Goal: Information Seeking & Learning: Learn about a topic

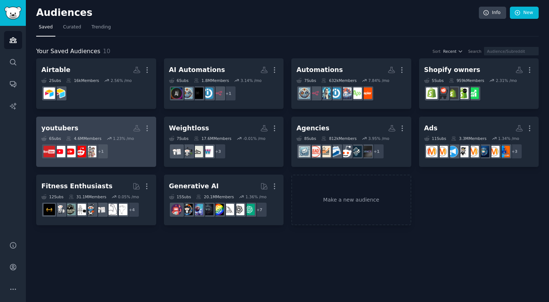
click at [86, 128] on h2 "youtubers More" at bounding box center [96, 128] width 110 height 13
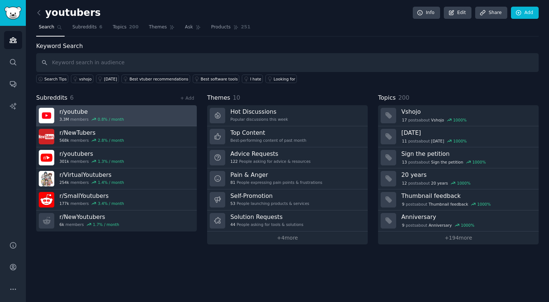
click at [67, 110] on h3 "r/ youtube" at bounding box center [91, 112] width 65 height 8
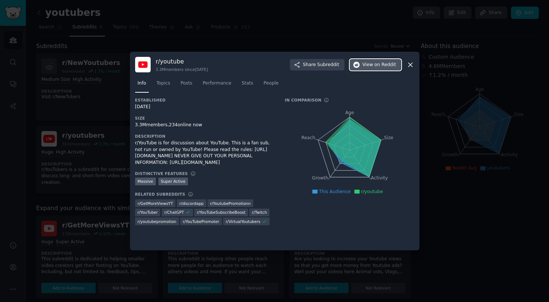
click at [382, 65] on span "on Reddit" at bounding box center [384, 65] width 21 height 7
click at [299, 33] on div at bounding box center [274, 151] width 549 height 302
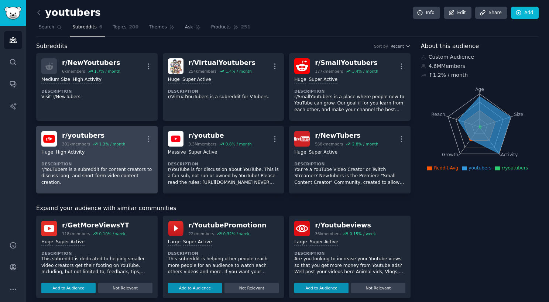
click at [101, 137] on div "r/ youtubers" at bounding box center [93, 135] width 63 height 9
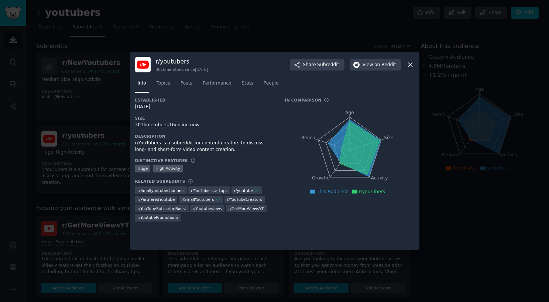
click at [411, 66] on icon at bounding box center [411, 65] width 8 height 8
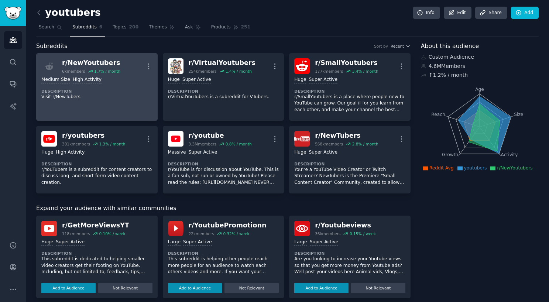
click at [88, 61] on div "r/ NewYoutubers" at bounding box center [91, 62] width 58 height 9
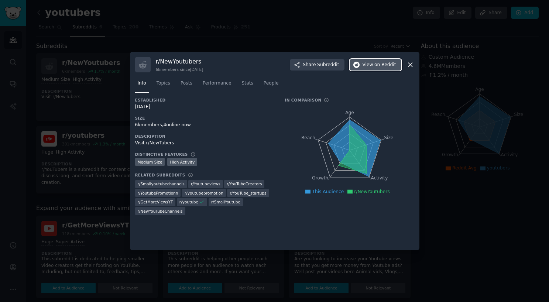
click at [379, 65] on span "on Reddit" at bounding box center [384, 65] width 21 height 7
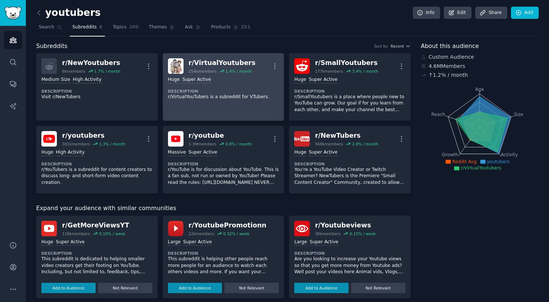
click at [212, 80] on div ">= 95th percentile for submissions / day Huge Super Active" at bounding box center [223, 79] width 111 height 7
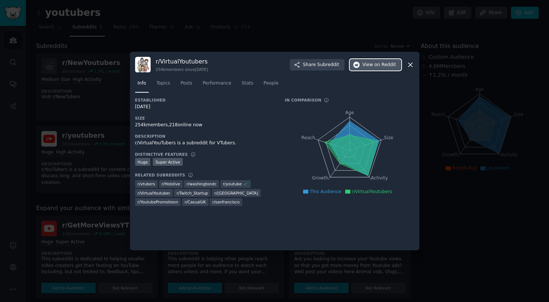
click at [374, 66] on span "View on Reddit" at bounding box center [380, 65] width 34 height 7
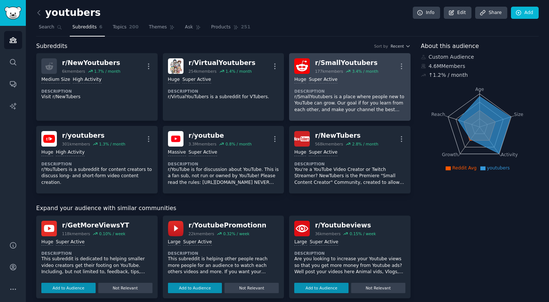
click at [342, 80] on div "Huge Super Active" at bounding box center [349, 79] width 111 height 7
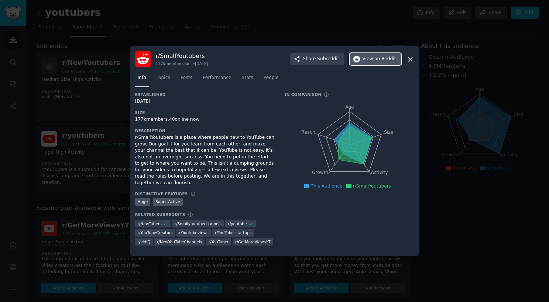
click at [376, 60] on span "on Reddit" at bounding box center [384, 59] width 21 height 7
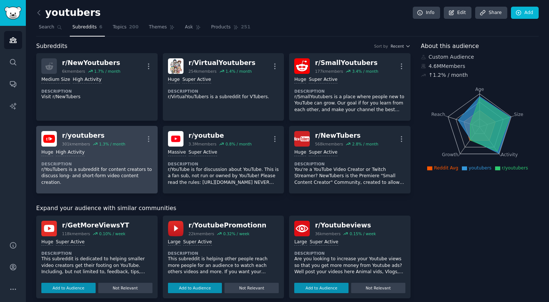
click at [96, 140] on h2 "r/ youtubers 301k members 1.3 % / month" at bounding box center [93, 139] width 63 height 16
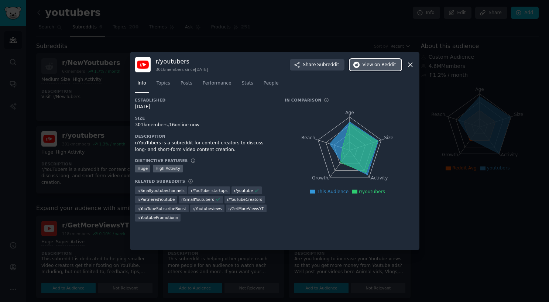
click at [377, 63] on span "on Reddit" at bounding box center [384, 65] width 21 height 7
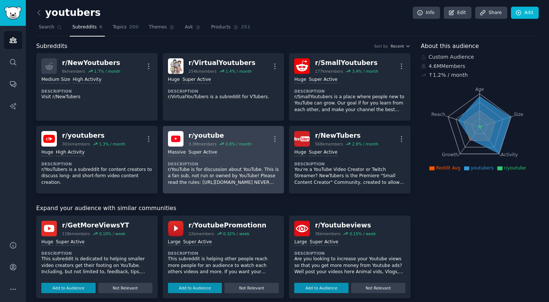
click at [248, 139] on div "r/ youtube" at bounding box center [220, 135] width 63 height 9
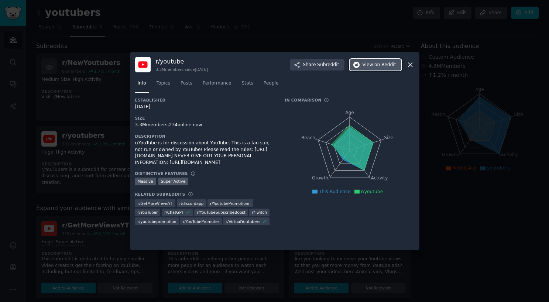
click at [372, 65] on span "View on Reddit" at bounding box center [380, 65] width 34 height 7
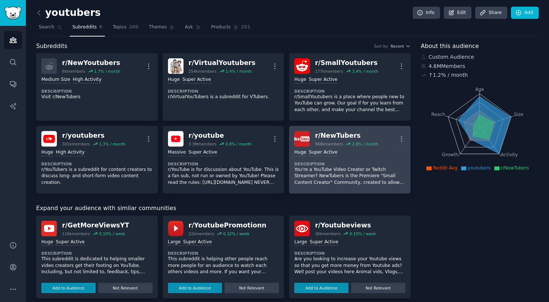
click at [353, 147] on div "Huge Super Active Description You're a YouTube Video Creator or Twitch Streamer…" at bounding box center [349, 168] width 111 height 42
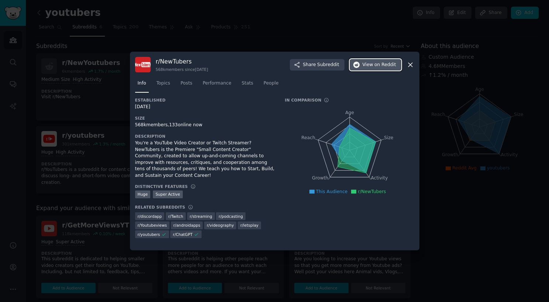
click at [388, 67] on span "on Reddit" at bounding box center [384, 65] width 21 height 7
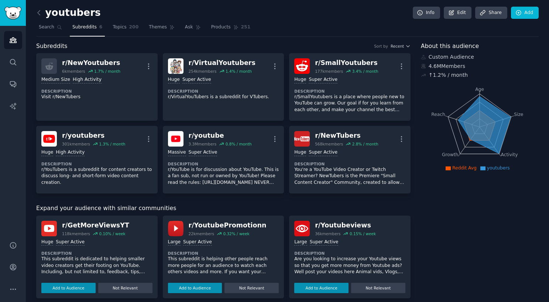
click at [114, 234] on div "0.10 % / week" at bounding box center [112, 233] width 26 height 5
click at [79, 224] on div "r/ GetMoreViewsYT" at bounding box center [95, 225] width 67 height 9
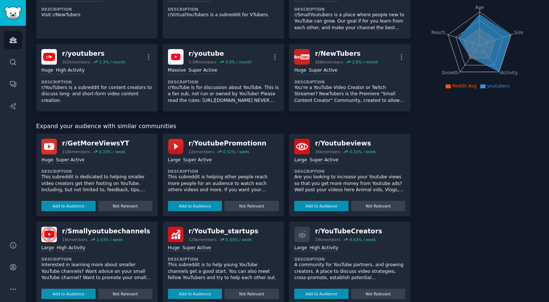
scroll to position [83, 0]
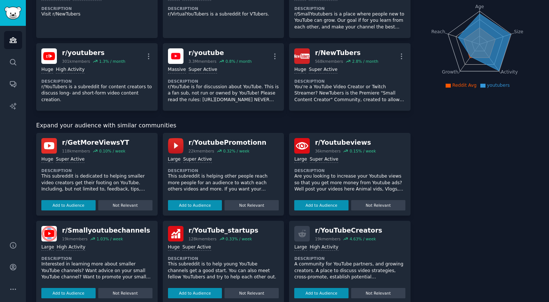
click at [64, 143] on div "r/ GetMoreViewsYT" at bounding box center [95, 142] width 67 height 9
click at [71, 203] on button "Add to Audience" at bounding box center [68, 205] width 54 height 10
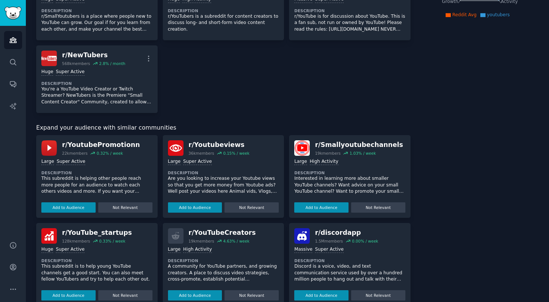
scroll to position [157, 0]
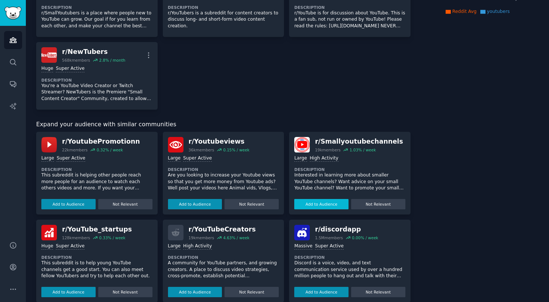
click at [316, 202] on button "Add to Audience" at bounding box center [321, 204] width 54 height 10
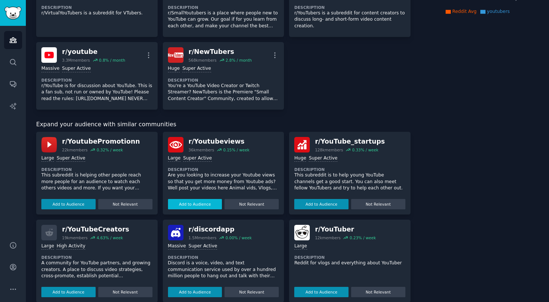
click at [188, 203] on button "Add to Audience" at bounding box center [195, 204] width 54 height 10
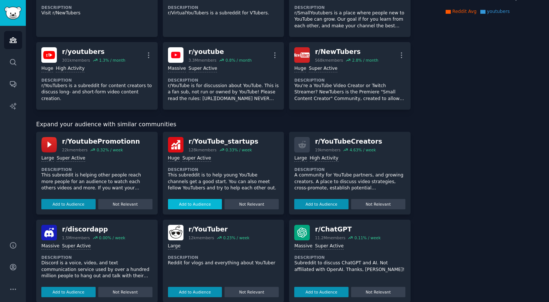
click at [66, 203] on button "Add to Audience" at bounding box center [68, 204] width 54 height 10
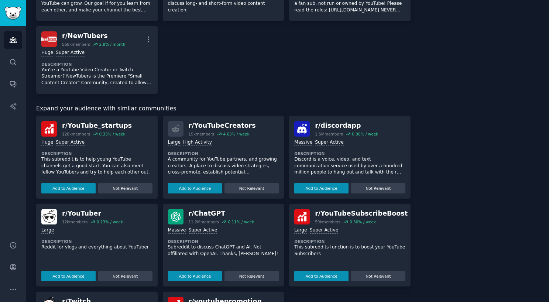
scroll to position [247, 0]
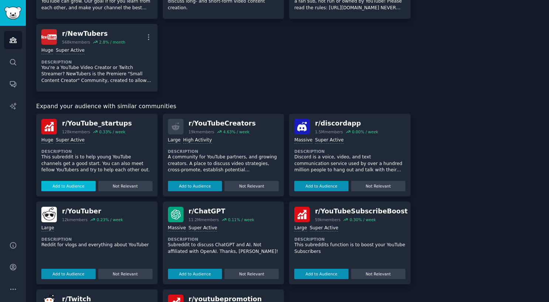
click at [70, 185] on button "Add to Audience" at bounding box center [68, 186] width 54 height 10
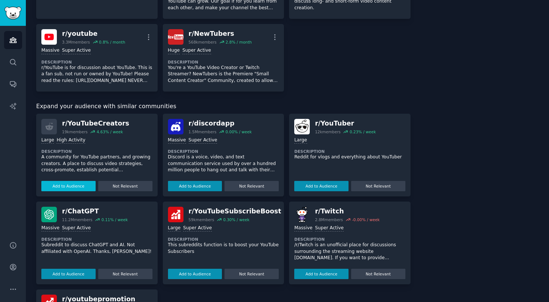
click at [68, 185] on button "Add to Audience" at bounding box center [68, 186] width 54 height 10
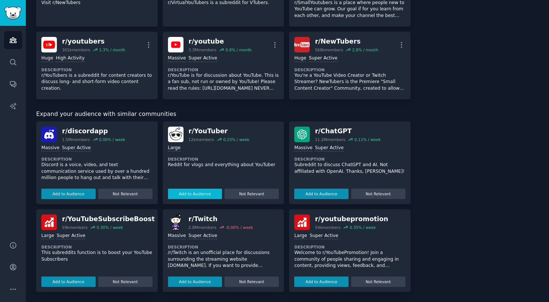
click at [193, 193] on button "Add to Audience" at bounding box center [195, 194] width 54 height 10
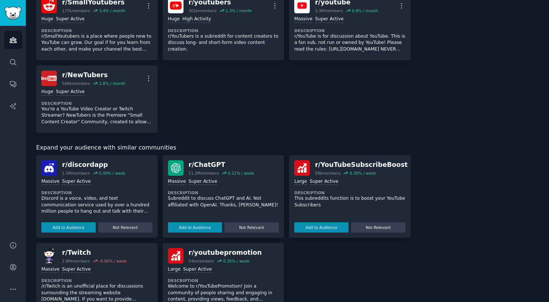
scroll to position [312, 0]
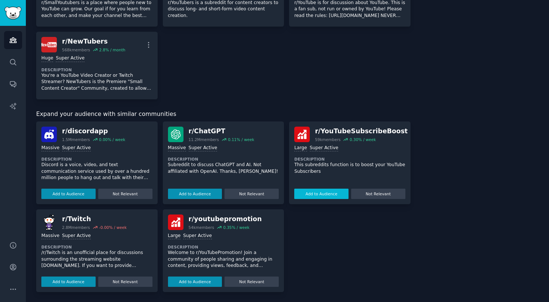
click at [312, 193] on button "Add to Audience" at bounding box center [321, 194] width 54 height 10
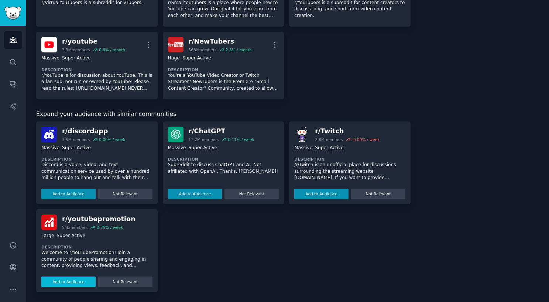
click at [68, 280] on button "Add to Audience" at bounding box center [68, 282] width 54 height 10
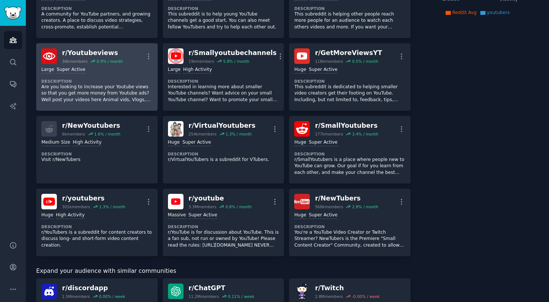
scroll to position [0, 0]
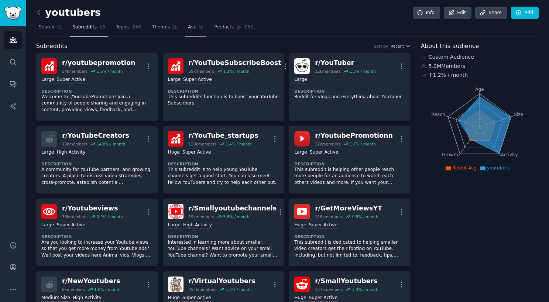
click at [190, 27] on span "Ask" at bounding box center [192, 27] width 8 height 7
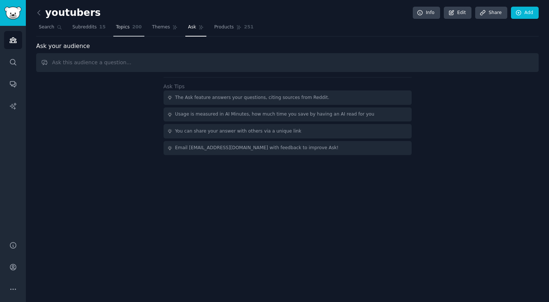
click at [116, 26] on span "Topics" at bounding box center [123, 27] width 14 height 7
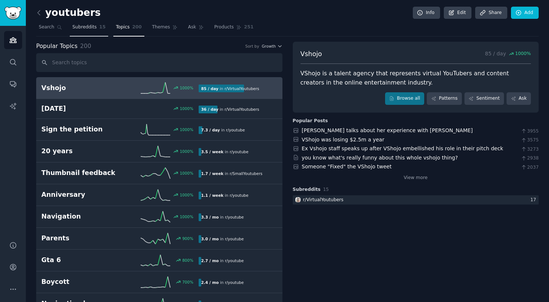
click at [86, 29] on span "Subreddits" at bounding box center [84, 27] width 24 height 7
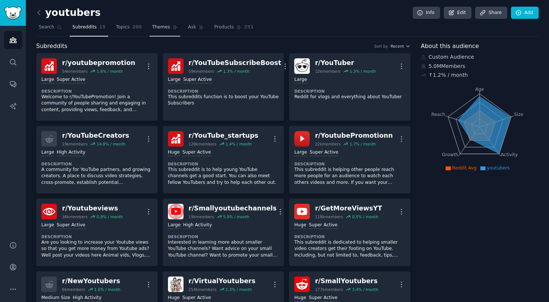
click at [152, 28] on span "Themes" at bounding box center [161, 27] width 18 height 7
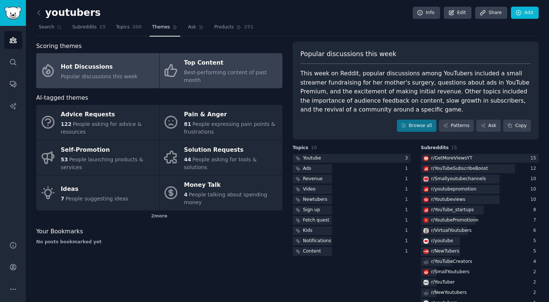
click at [203, 71] on span "Best-performing content of past month" at bounding box center [225, 76] width 83 height 14
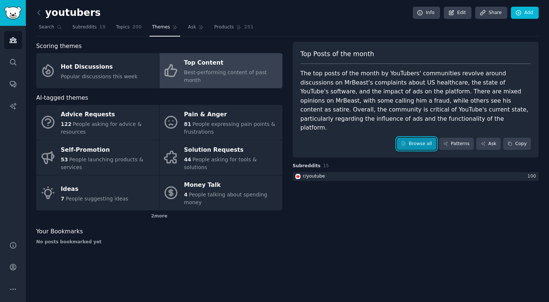
click at [410, 138] on link "Browse all" at bounding box center [417, 144] width 40 height 13
